Goal: Participate in discussion: Engage in conversation with other users on a specific topic

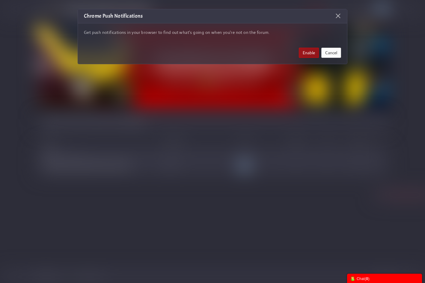
click at [335, 53] on button "Cancel" at bounding box center [331, 53] width 20 height 10
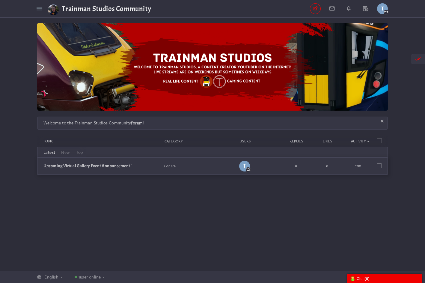
click at [360, 276] on div "Chat ( 0 )" at bounding box center [384, 278] width 69 height 6
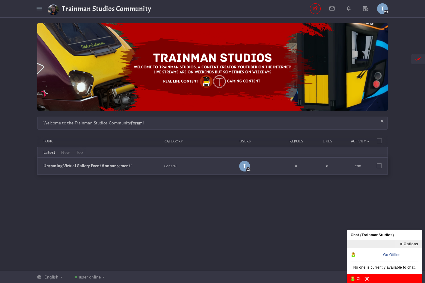
click at [282, 236] on div "Messages are turned off. Enable them to send or receive messages. Enable Messag…" at bounding box center [212, 143] width 425 height 241
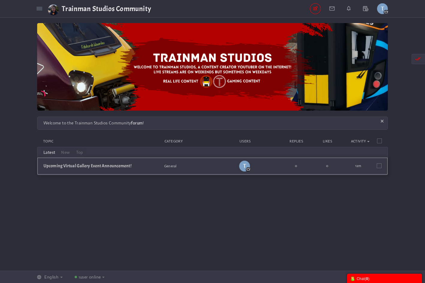
click at [382, 165] on li "Upcoming Virtual Gallery Event Announcement! Started by TrainmanStudios in Gene…" at bounding box center [212, 166] width 350 height 17
click at [380, 164] on span at bounding box center [379, 165] width 5 height 5
click at [371, 164] on input "checkbox" at bounding box center [371, 164] width 0 height 0
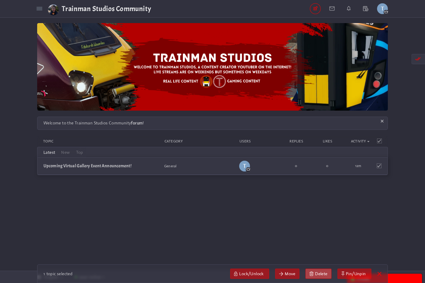
click at [315, 270] on link at bounding box center [318, 273] width 26 height 10
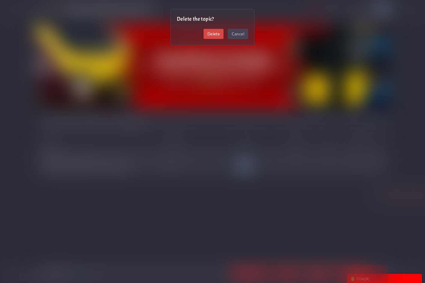
click at [207, 30] on link "Delete" at bounding box center [213, 34] width 20 height 10
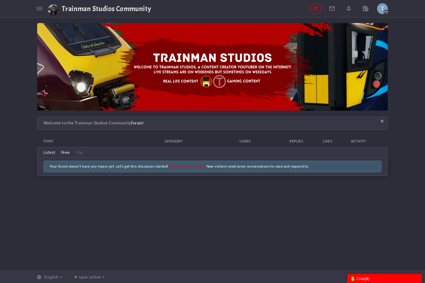
click at [66, 152] on link "New" at bounding box center [65, 152] width 15 height 10
click at [45, 152] on link "Latest" at bounding box center [49, 152] width 18 height 10
click at [191, 167] on link "Create at least 5 topics." at bounding box center [187, 166] width 38 height 5
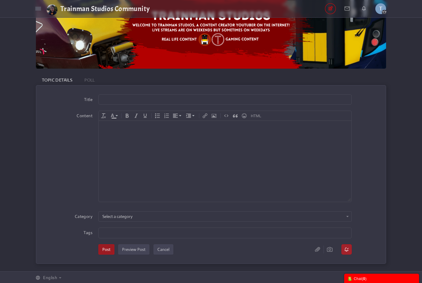
scroll to position [43, 0]
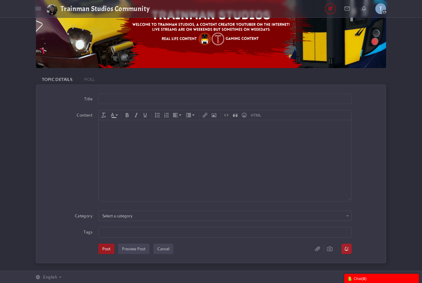
click at [138, 209] on div "Title Content div Deleting Attachment... getFilename get_filesize 0% Cancel Upl…" at bounding box center [211, 173] width 350 height 179
click at [136, 212] on button "Select a category" at bounding box center [225, 216] width 253 height 10
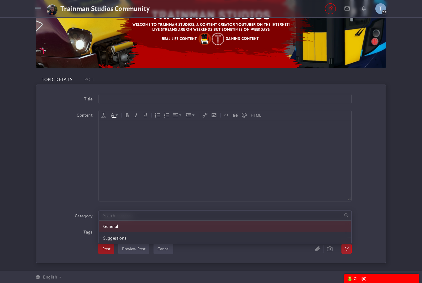
click at [137, 223] on li "General" at bounding box center [225, 225] width 253 height 11
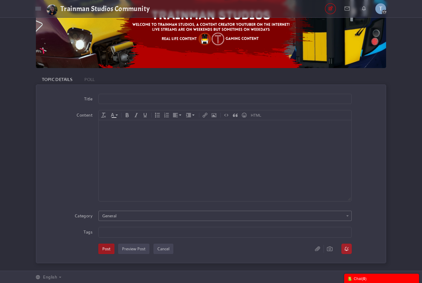
click at [124, 216] on button "General" at bounding box center [225, 216] width 253 height 10
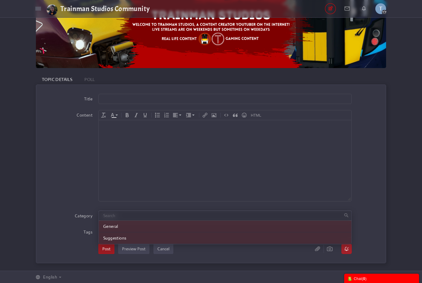
click at [126, 233] on li "Suggestions" at bounding box center [225, 237] width 253 height 11
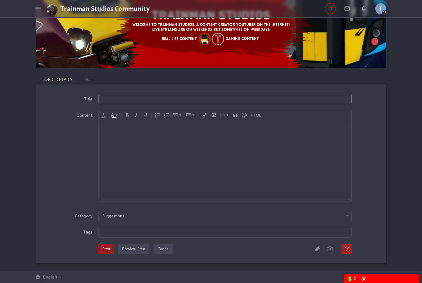
click at [134, 98] on input "text" at bounding box center [225, 99] width 253 height 10
type input "Video Suggestions"
click at [106, 250] on button "Post" at bounding box center [107, 249] width 16 height 10
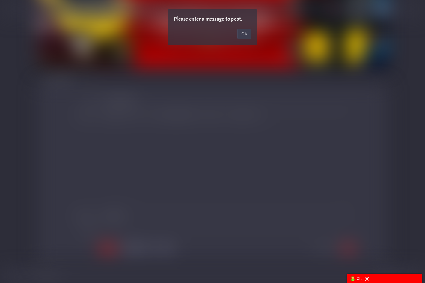
click at [243, 33] on link "OK" at bounding box center [244, 34] width 14 height 10
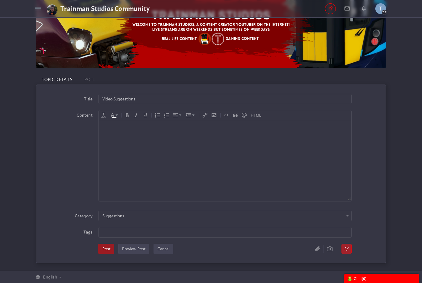
click at [138, 154] on body at bounding box center [225, 160] width 253 height 81
click at [107, 242] on div "Title Video Suggestions Content div Deleting Attachment... getFilename get_file…" at bounding box center [211, 173] width 350 height 179
click at [110, 251] on button "Post" at bounding box center [107, 249] width 16 height 10
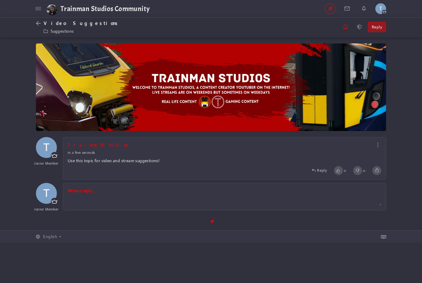
scroll to position [0, 0]
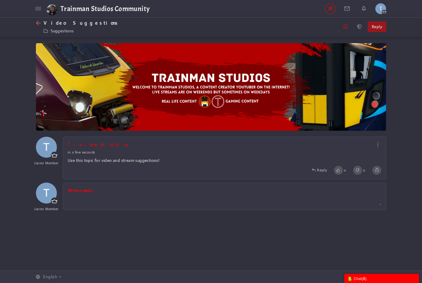
click at [37, 25] on icon at bounding box center [40, 23] width 8 height 6
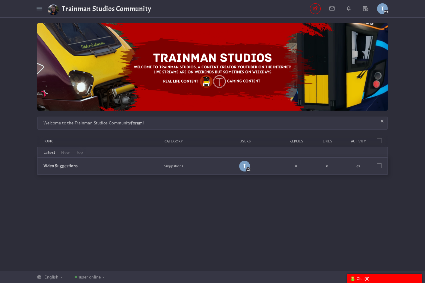
click at [52, 152] on link "Latest" at bounding box center [49, 152] width 18 height 10
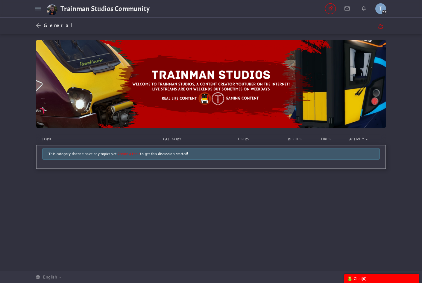
click at [122, 155] on link "Create a topic" at bounding box center [129, 153] width 23 height 5
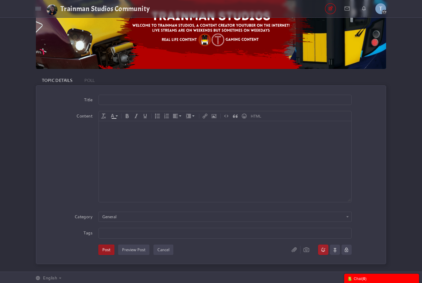
scroll to position [43, 0]
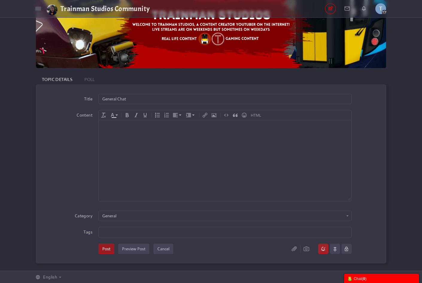
type input "General Chat"
click at [122, 151] on body at bounding box center [225, 160] width 253 height 81
click at [104, 251] on button "Post" at bounding box center [107, 249] width 16 height 10
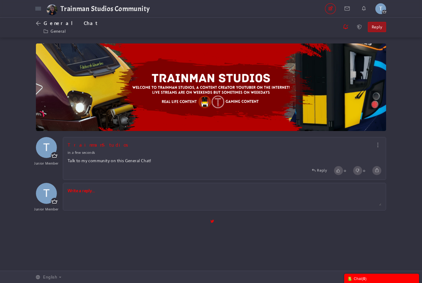
scroll to position [0, 0]
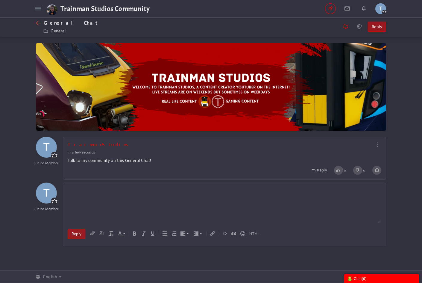
click at [46, 23] on span "General Chat" at bounding box center [71, 23] width 54 height 6
click at [40, 23] on icon at bounding box center [40, 23] width 8 height 6
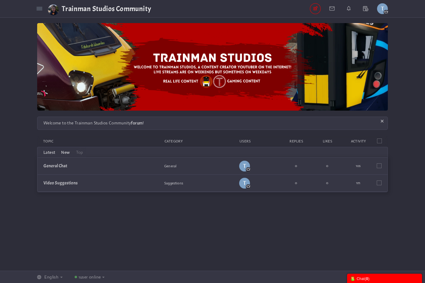
click at [72, 150] on link "New" at bounding box center [65, 152] width 15 height 10
click at [75, 152] on link "Top" at bounding box center [79, 152] width 13 height 10
click at [44, 149] on link "Latest" at bounding box center [49, 152] width 18 height 10
click at [54, 164] on link "General Chat" at bounding box center [55, 166] width 24 height 6
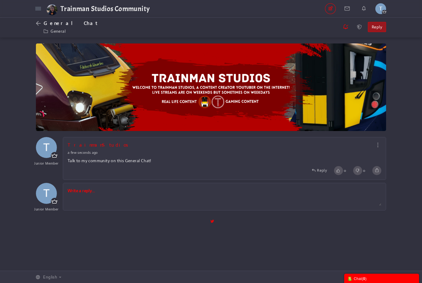
scroll to position [0, 0]
